Goal: Transaction & Acquisition: Purchase product/service

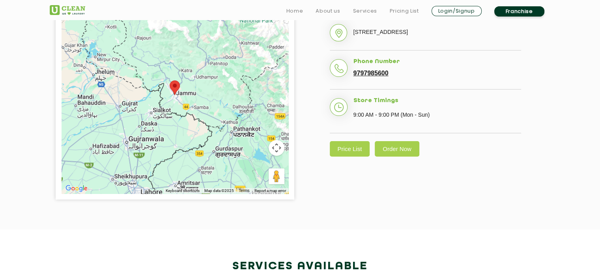
scroll to position [222, 0]
click at [358, 156] on link "Price List" at bounding box center [350, 148] width 40 height 15
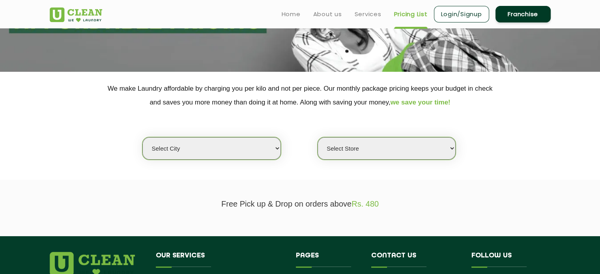
scroll to position [111, 0]
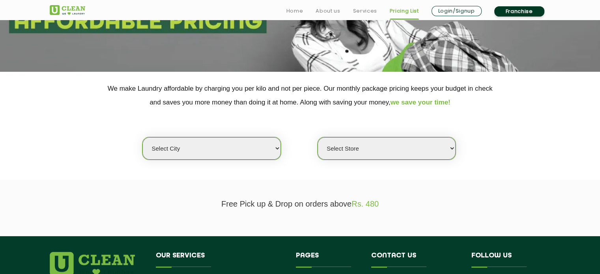
click at [266, 147] on select "Select city Aalo Abu Dhabi Agartala Agra Ahmedabad Akola Aligarh Alwar - UClean…" at bounding box center [212, 148] width 138 height 23
select select "68"
click at [143, 137] on select "Select city Aalo Abu Dhabi Agartala Agra Ahmedabad Akola Aligarh Alwar - UClean…" at bounding box center [212, 148] width 138 height 23
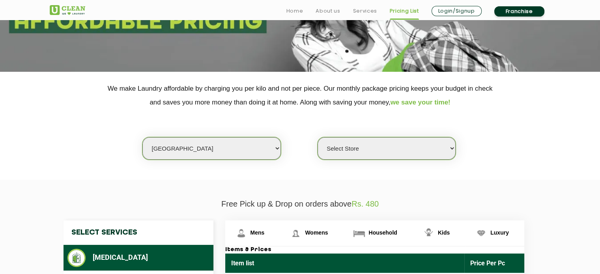
click at [453, 150] on select "Select Store UClean Gandhi Nagar UClean Talab Tillo UClean Janipur UClean Chann…" at bounding box center [387, 148] width 138 height 23
select select "432"
click at [318, 137] on select "Select Store UClean Gandhi Nagar UClean Talab Tillo UClean Janipur UClean Chann…" at bounding box center [387, 148] width 138 height 23
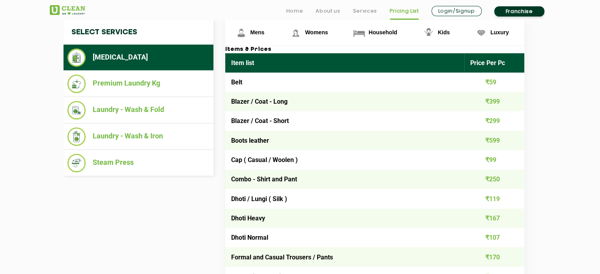
scroll to position [311, 0]
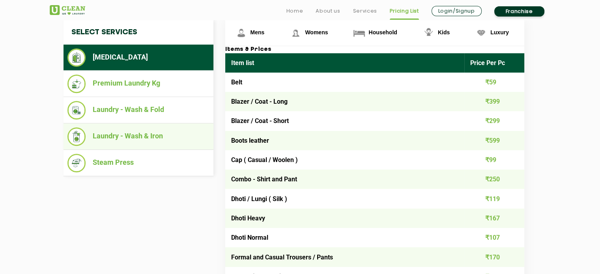
click at [150, 134] on li "Laundry - Wash & Iron" at bounding box center [139, 137] width 142 height 19
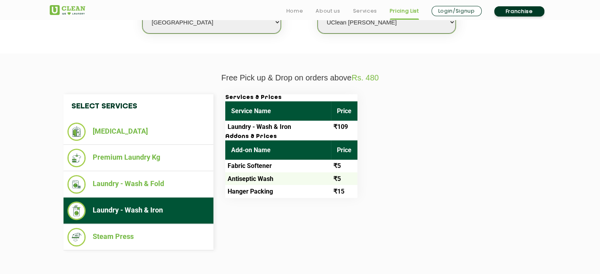
scroll to position [249, 0]
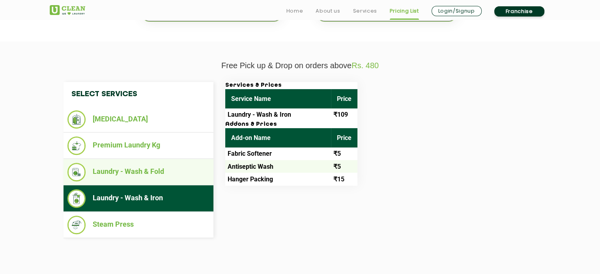
click at [156, 171] on li "Laundry - Wash & Fold" at bounding box center [139, 172] width 142 height 19
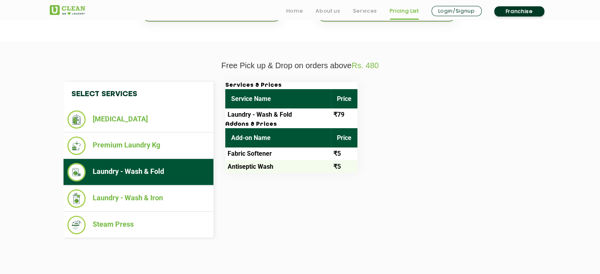
click at [288, 113] on td "Laundry - Wash & Fold" at bounding box center [278, 115] width 106 height 13
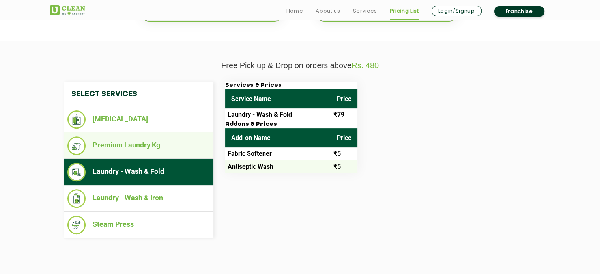
click at [160, 143] on li "Premium Laundry Kg" at bounding box center [139, 146] width 142 height 19
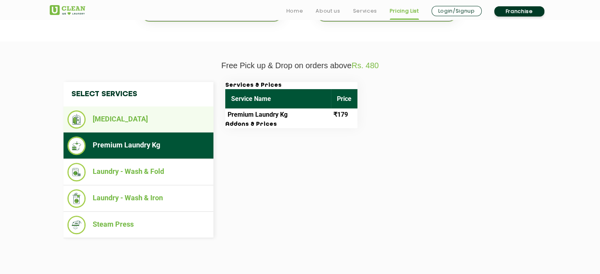
click at [149, 126] on li "[MEDICAL_DATA]" at bounding box center [139, 120] width 142 height 18
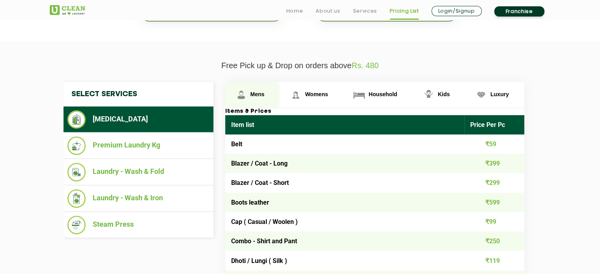
click at [256, 93] on span "Mens" at bounding box center [258, 94] width 14 height 6
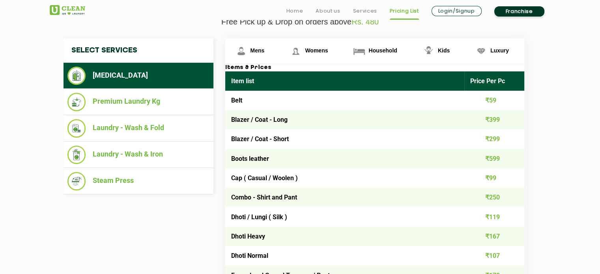
scroll to position [296, 0]
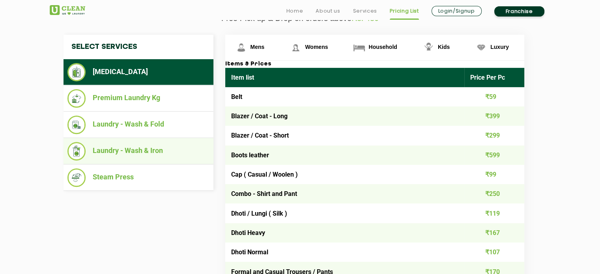
click at [132, 143] on li "Laundry - Wash & Iron" at bounding box center [139, 151] width 142 height 19
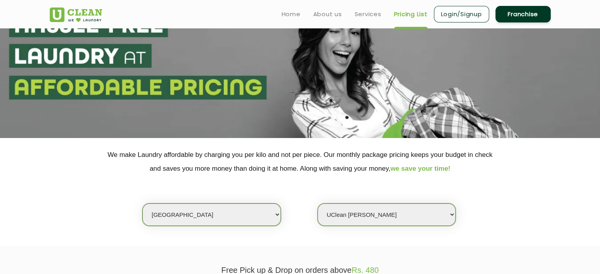
scroll to position [0, 0]
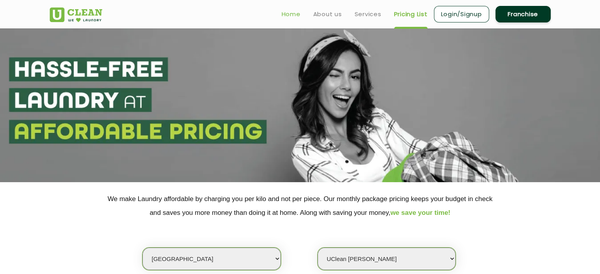
click at [291, 14] on link "Home" at bounding box center [291, 13] width 19 height 9
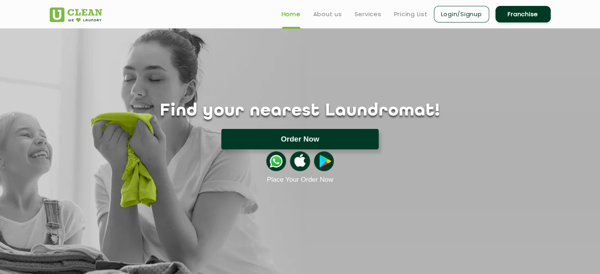
click at [335, 143] on button "Order Now" at bounding box center [300, 139] width 158 height 21
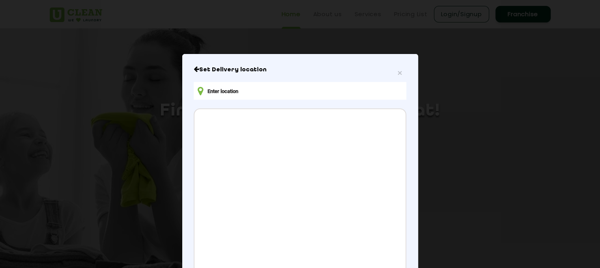
click at [309, 94] on input "text" at bounding box center [300, 91] width 212 height 18
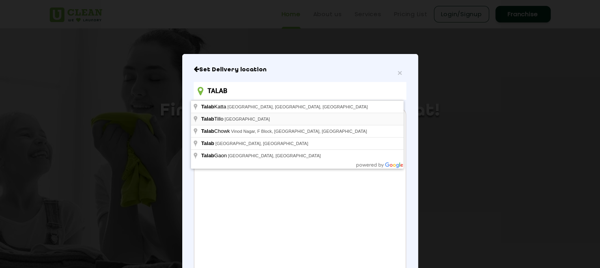
type input "Talab Tillo, [GEOGRAPHIC_DATA]"
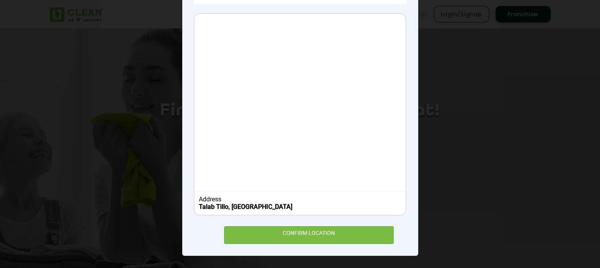
scroll to position [6, 0]
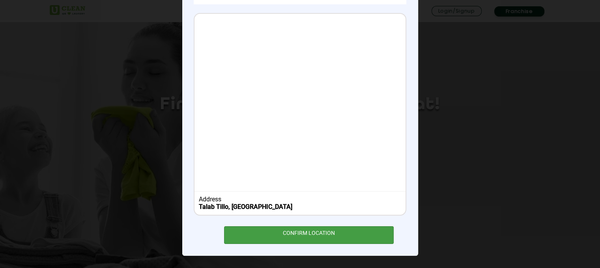
click at [297, 234] on div "CONFIRM LOCATION" at bounding box center [309, 236] width 170 height 18
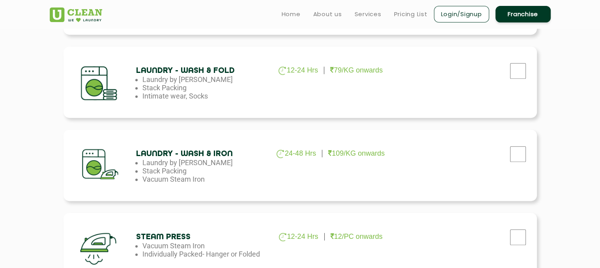
scroll to position [428, 0]
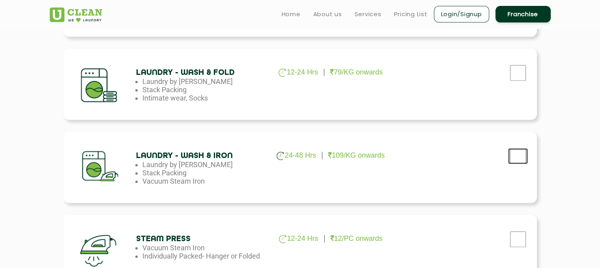
click at [517, 156] on input "checkbox" at bounding box center [519, 156] width 20 height 16
checkbox input "true"
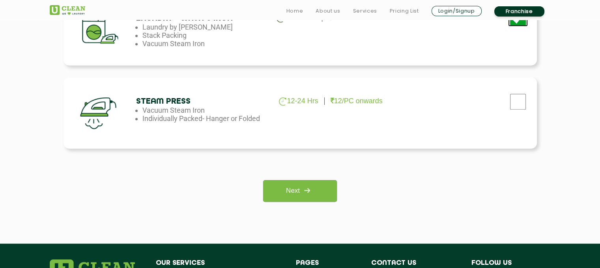
scroll to position [584, 0]
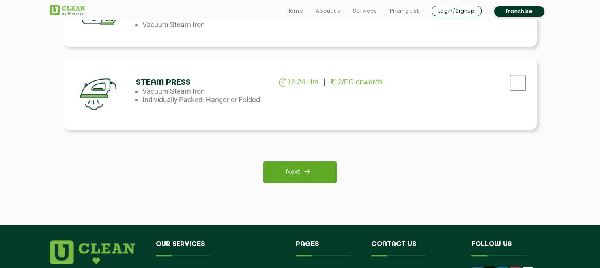
click at [293, 167] on link "Next" at bounding box center [300, 172] width 74 height 22
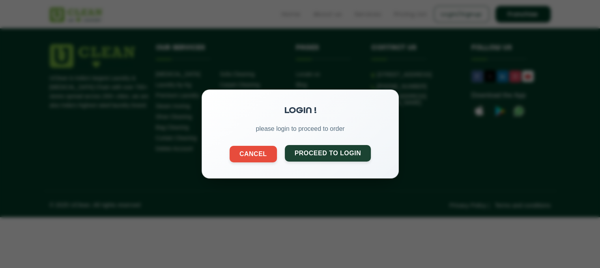
click at [304, 151] on button "Proceed to Login" at bounding box center [328, 153] width 86 height 17
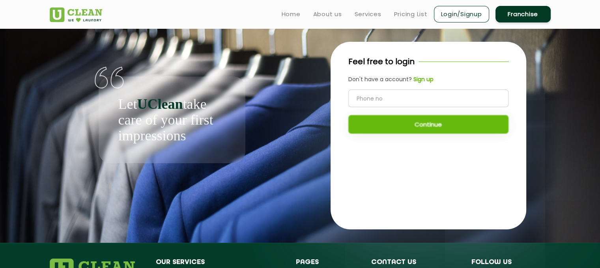
click at [398, 98] on input "tel" at bounding box center [429, 99] width 160 height 18
type input "7678526562"
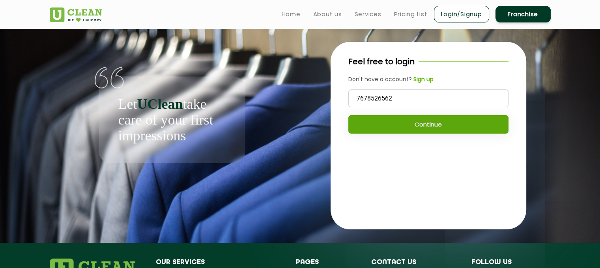
click at [420, 128] on button "Continue" at bounding box center [429, 124] width 160 height 19
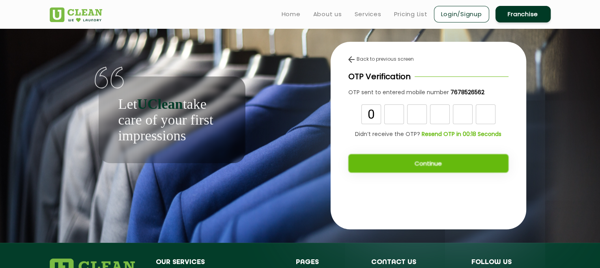
type input "0"
type input "3"
type input "5"
type input "8"
type input "4"
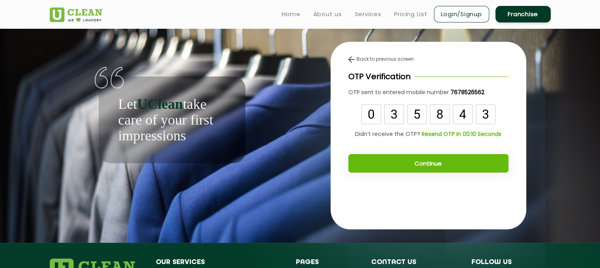
type input "3"
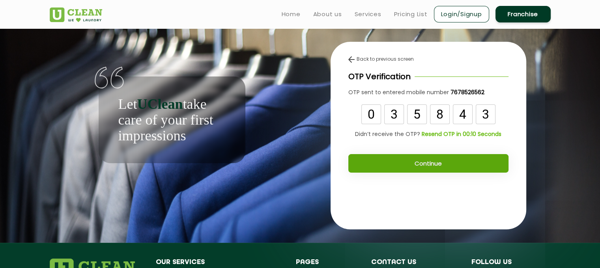
click at [439, 165] on button "Continue" at bounding box center [429, 163] width 160 height 19
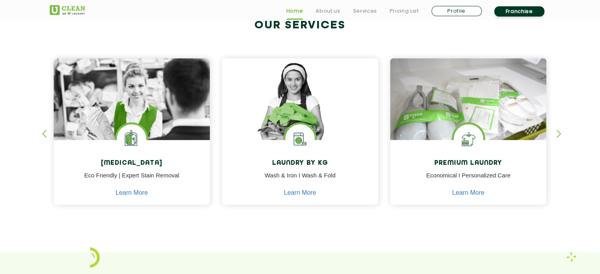
scroll to position [336, 0]
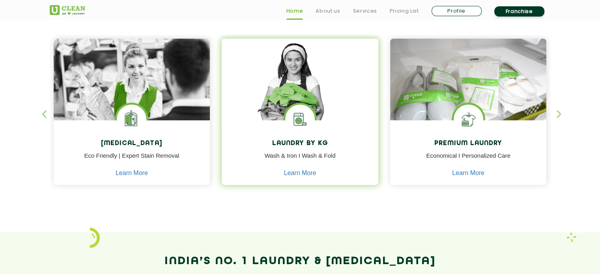
click at [300, 156] on p "Wash & Iron I Wash & Fold" at bounding box center [300, 161] width 145 height 18
click at [295, 175] on link "Learn More" at bounding box center [300, 173] width 32 height 7
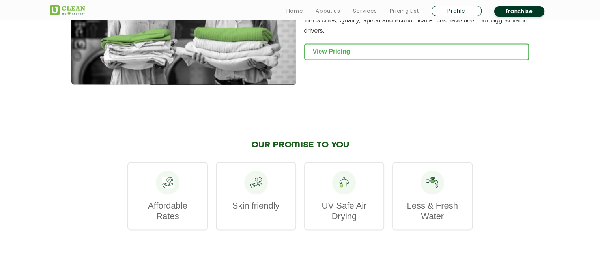
scroll to position [1112, 0]
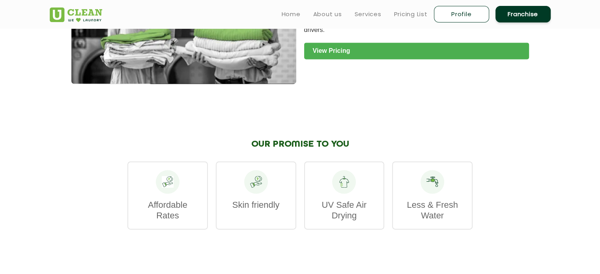
click at [342, 59] on link "View Pricing" at bounding box center [416, 51] width 225 height 17
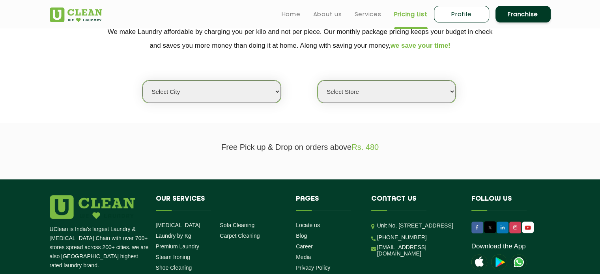
scroll to position [163, 0]
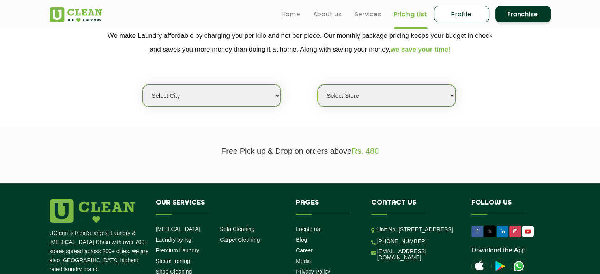
click at [268, 94] on select "Select city Aalo Abu Dhabi Agartala Agra Ahmedabad Akola Aligarh Alwar - UClean…" at bounding box center [212, 95] width 138 height 23
select select "68"
click at [143, 84] on select "Select city Aalo Abu Dhabi Agartala Agra Ahmedabad Akola Aligarh Alwar - UClean…" at bounding box center [212, 95] width 138 height 23
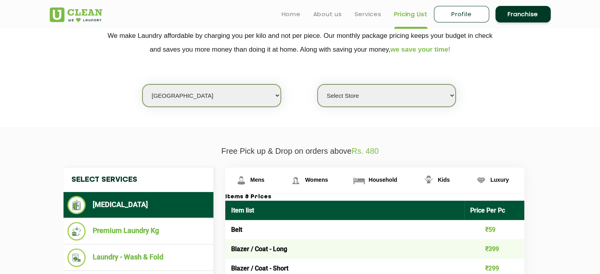
click at [442, 94] on select "Select Store UClean Gandhi Nagar UClean Talab Tillo UClean Janipur UClean Chann…" at bounding box center [387, 95] width 138 height 23
select select "432"
click at [318, 84] on select "Select Store UClean Gandhi Nagar UClean Talab Tillo UClean Janipur UClean Chann…" at bounding box center [387, 95] width 138 height 23
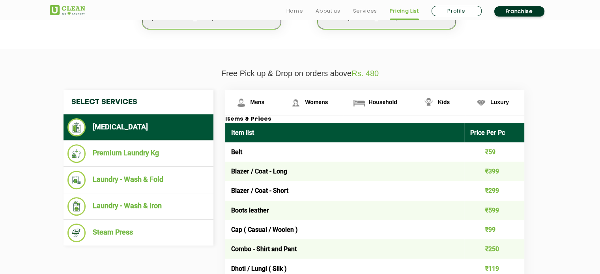
scroll to position [246, 0]
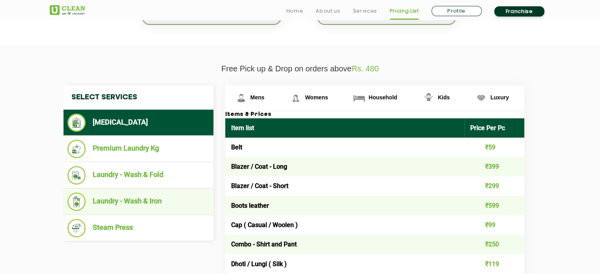
click at [148, 205] on li "Laundry - Wash & Iron" at bounding box center [139, 202] width 142 height 19
